Goal: Find specific page/section

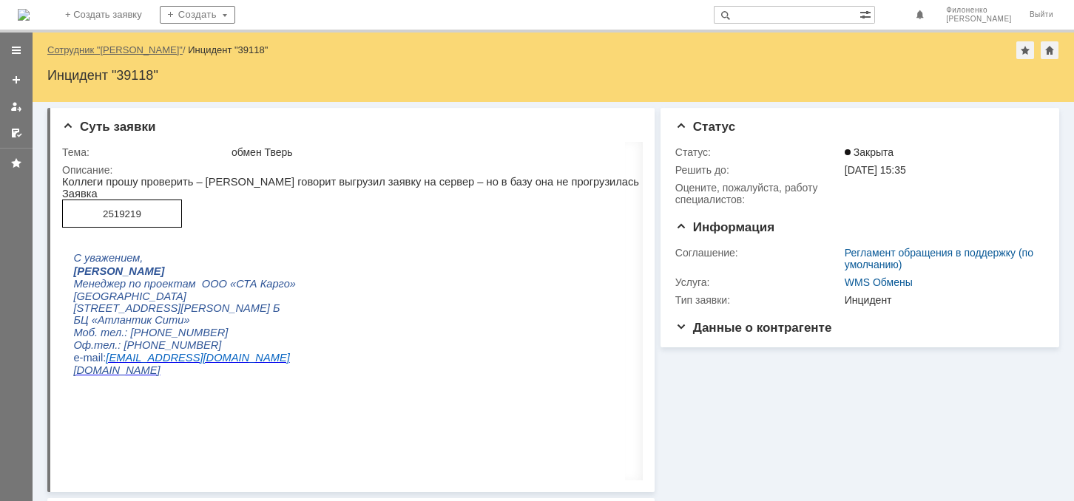
click at [115, 51] on link "Сотрудник "[PERSON_NAME]"" at bounding box center [114, 49] width 135 height 11
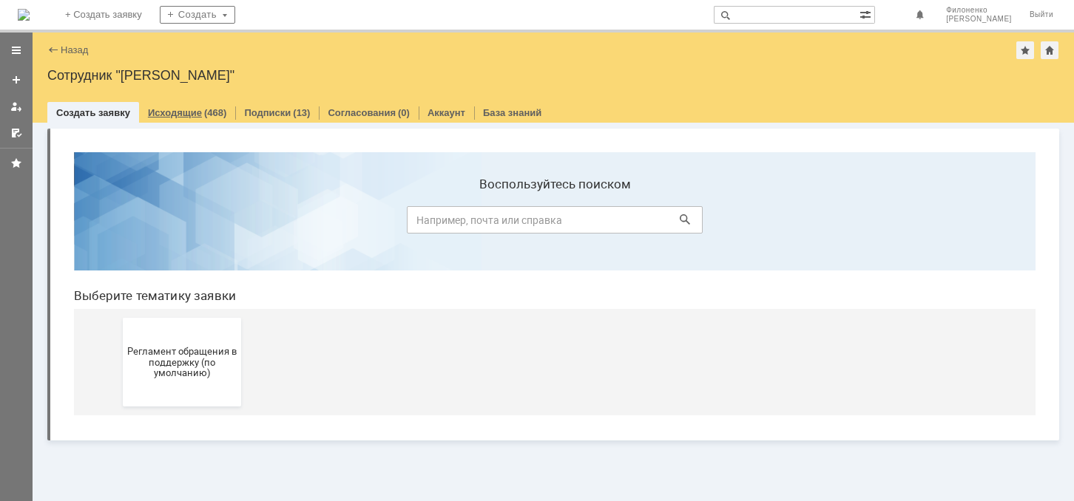
click at [168, 114] on link "Исходящие" at bounding box center [175, 112] width 54 height 11
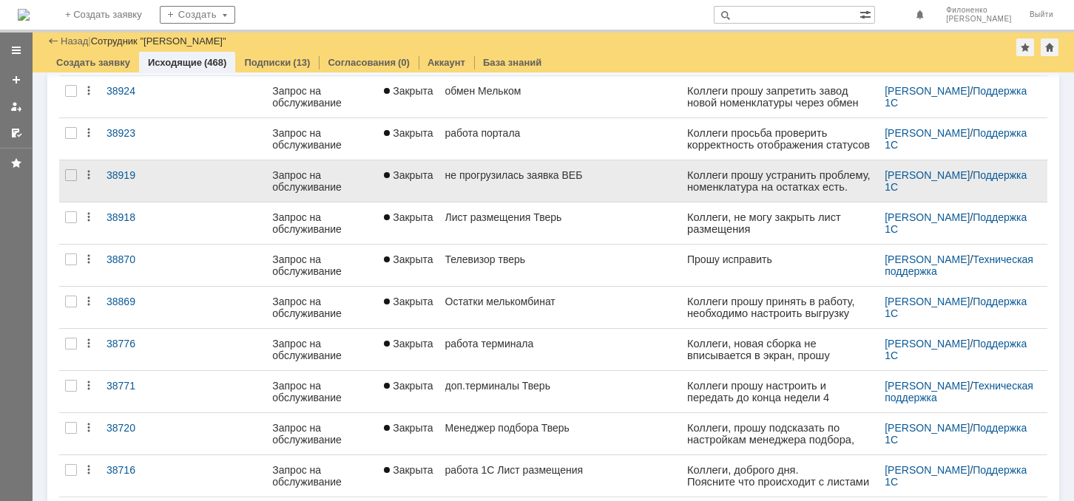
scroll to position [552, 0]
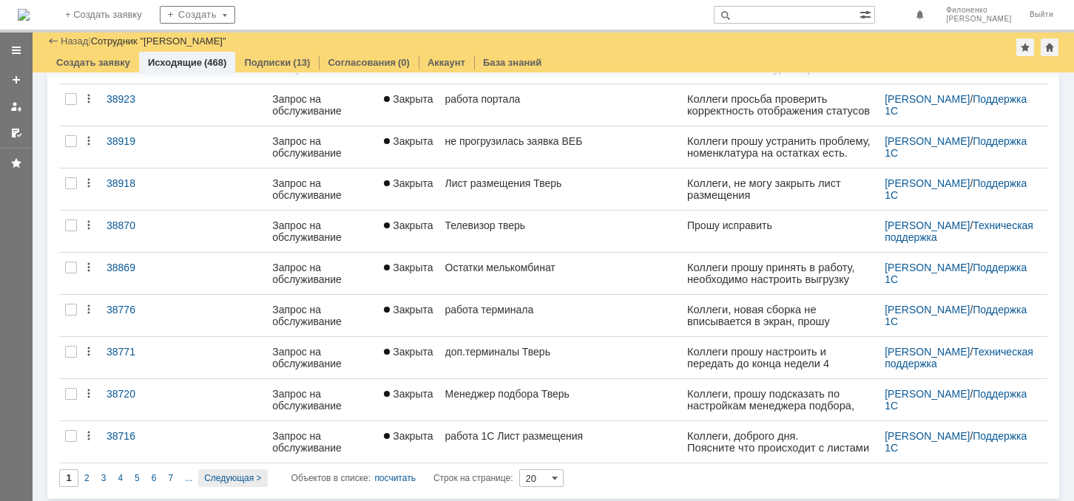
click at [222, 474] on span "Следующая >" at bounding box center [232, 478] width 57 height 10
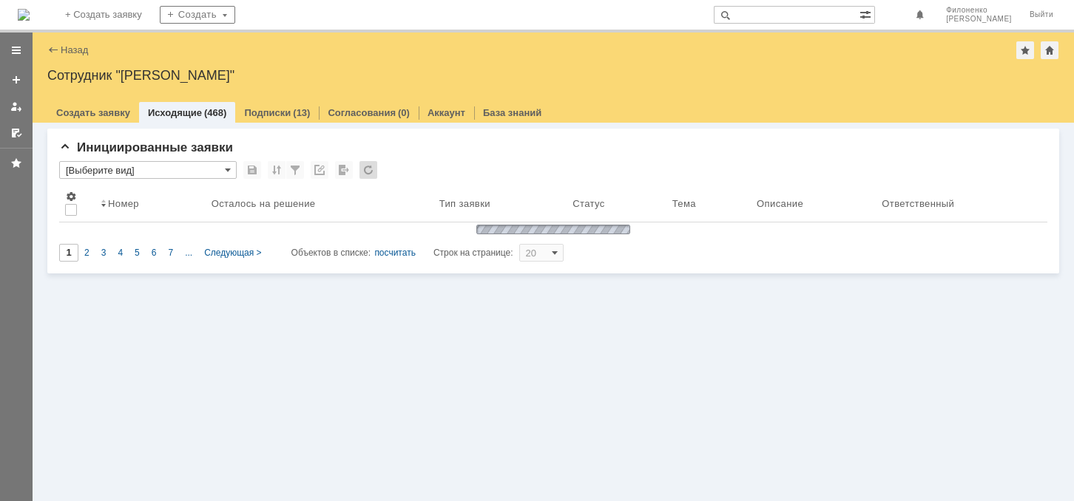
scroll to position [0, 0]
type input "2"
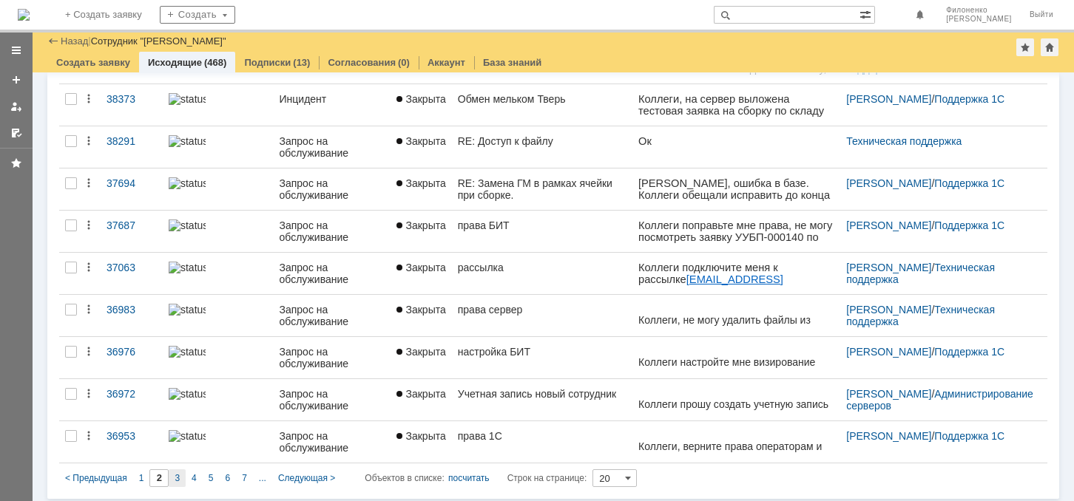
click at [175, 476] on span "3" at bounding box center [177, 478] width 5 height 10
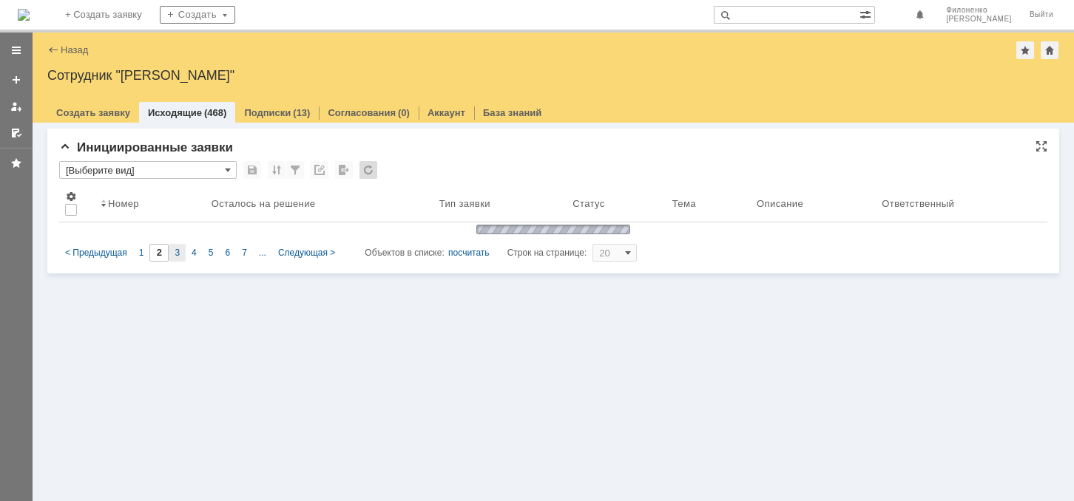
type input "3"
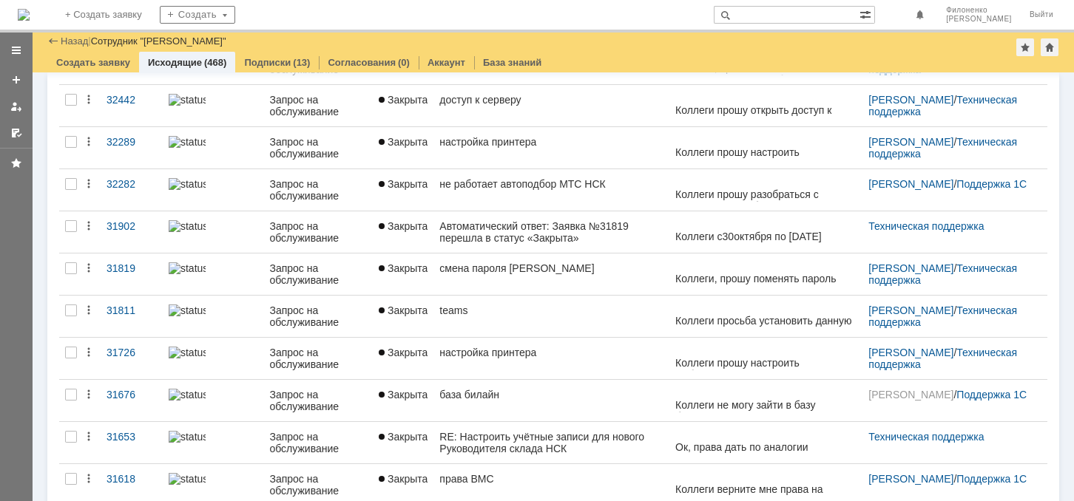
drag, startPoint x: 271, startPoint y: 58, endPoint x: 271, endPoint y: 66, distance: 8.2
click at [271, 58] on link "Подписки" at bounding box center [267, 62] width 47 height 11
